Goal: Find specific page/section: Find specific page/section

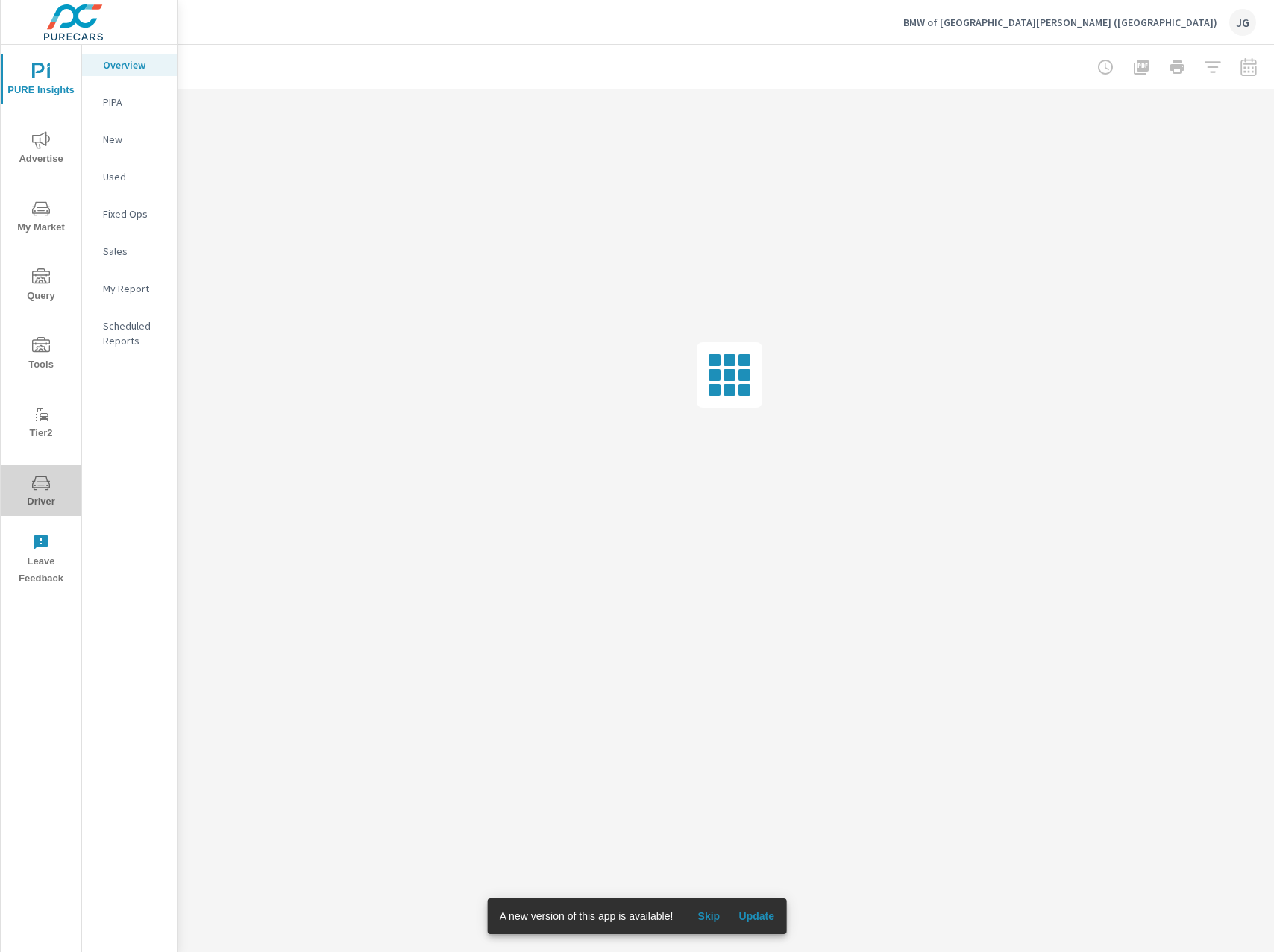
click at [48, 484] on icon "nav menu" at bounding box center [41, 483] width 18 height 18
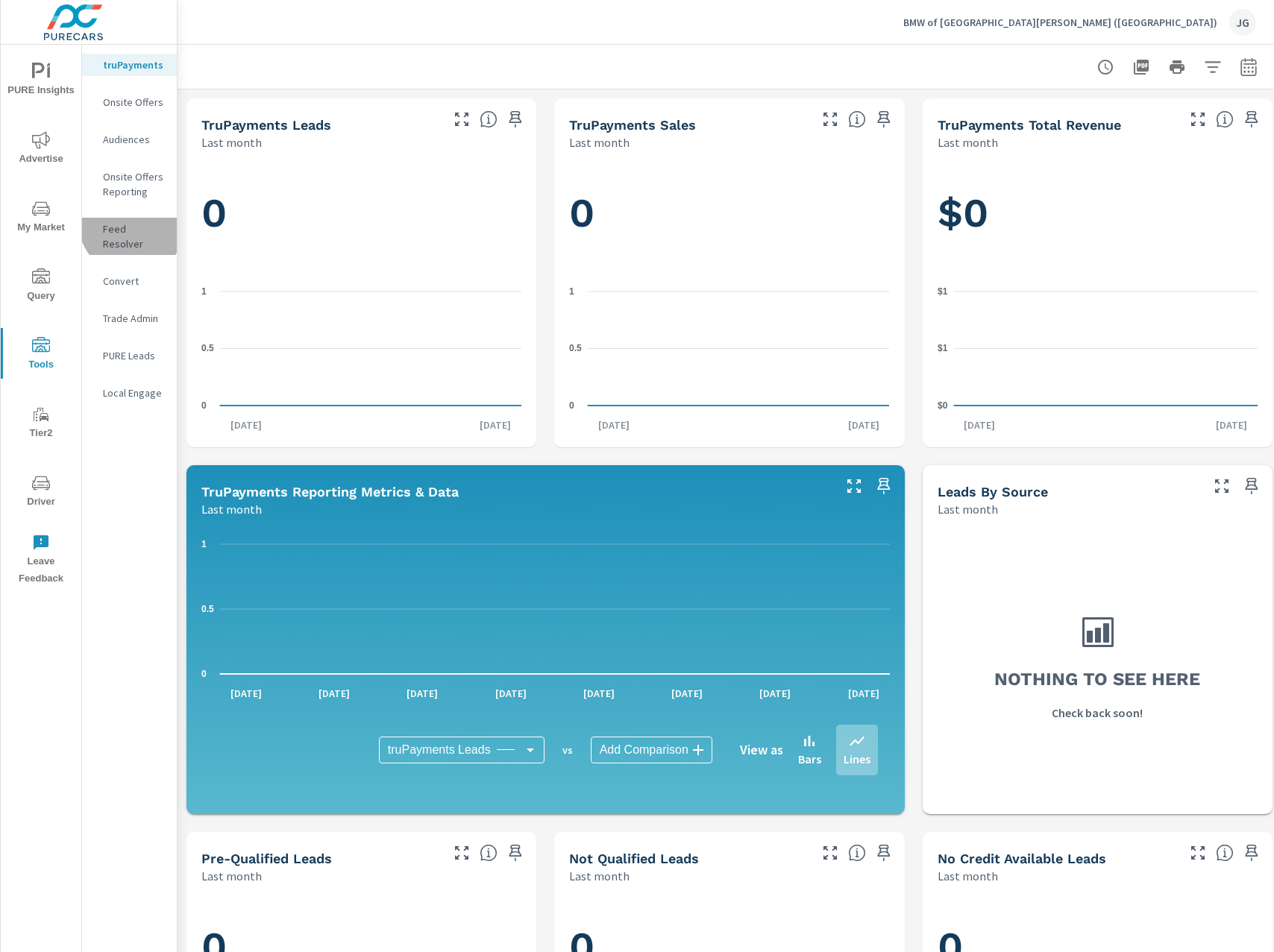
click at [132, 222] on p "Feed Resolver" at bounding box center [134, 236] width 62 height 30
